Goal: Check status: Check status

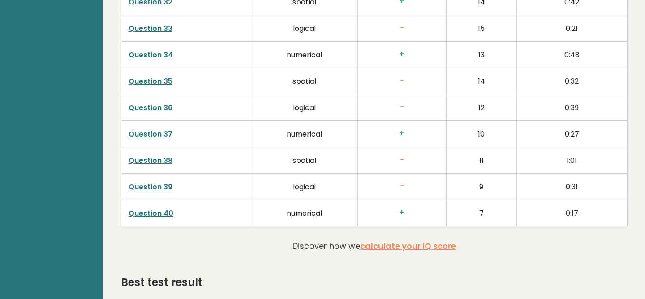
scroll to position [2250, 0]
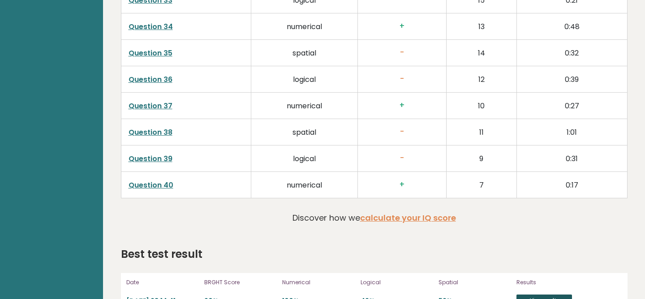
click at [544, 295] on link "View results" at bounding box center [545, 301] width 56 height 12
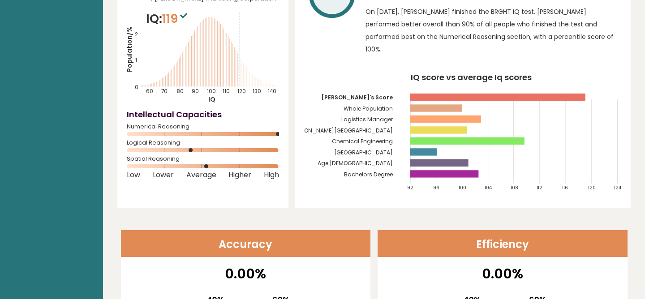
scroll to position [0, 0]
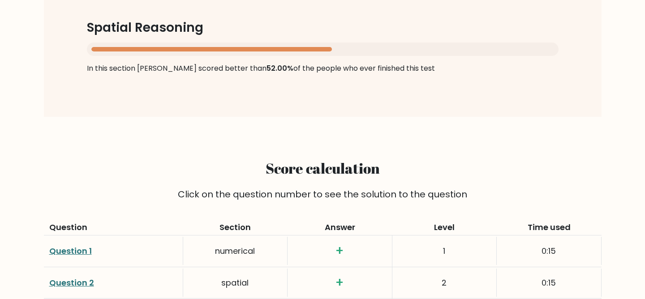
scroll to position [1023, 0]
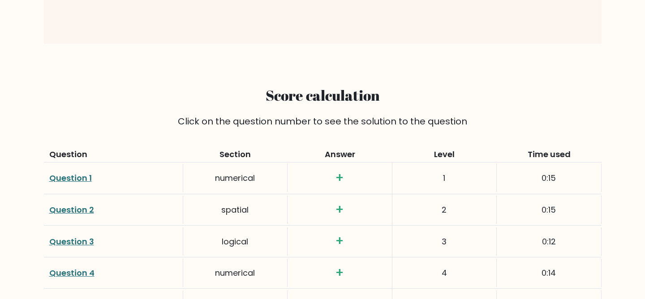
click at [70, 173] on link "Question 1" at bounding box center [70, 178] width 43 height 11
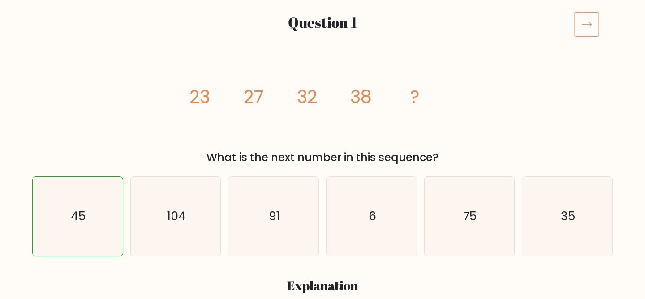
scroll to position [129, 0]
